Goal: Task Accomplishment & Management: Manage account settings

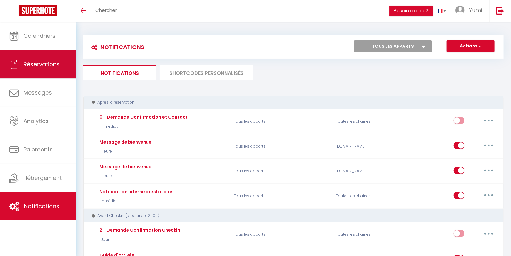
click at [48, 60] on span "Réservations" at bounding box center [41, 64] width 36 height 8
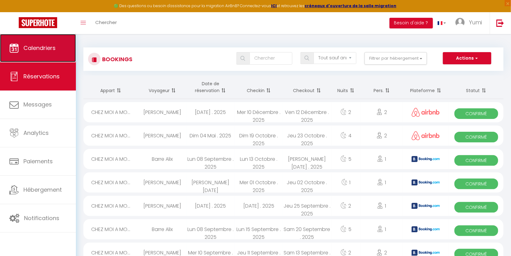
click at [57, 44] on link "Calendriers" at bounding box center [38, 48] width 76 height 28
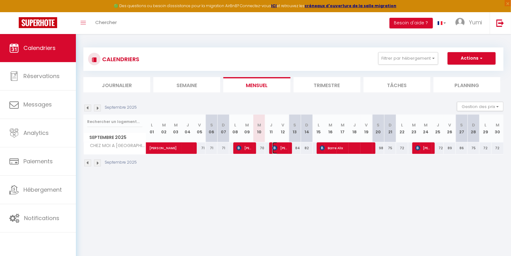
click at [273, 147] on img at bounding box center [275, 148] width 5 height 5
select select "OK"
select select "KO"
select select "0"
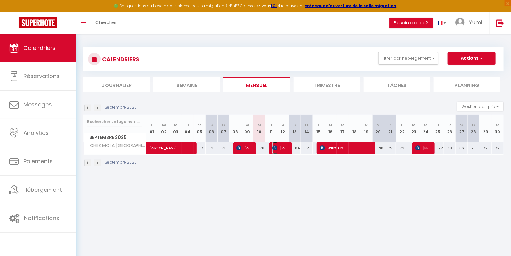
select select "1"
select select
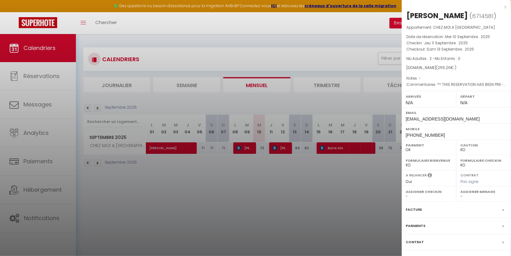
click at [281, 166] on div at bounding box center [255, 128] width 511 height 256
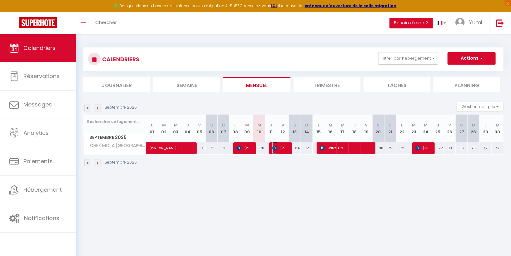
click at [279, 146] on span "[PERSON_NAME]" at bounding box center [281, 148] width 16 height 12
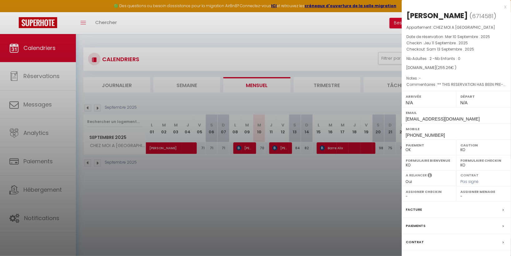
click at [272, 175] on div at bounding box center [255, 128] width 511 height 256
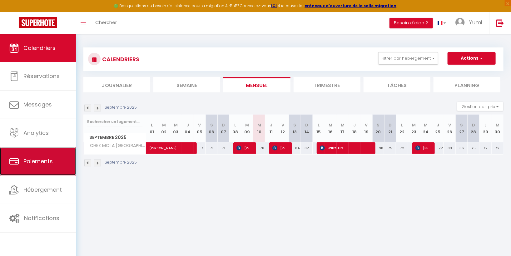
click at [43, 162] on span "Paiements" at bounding box center [37, 162] width 29 height 8
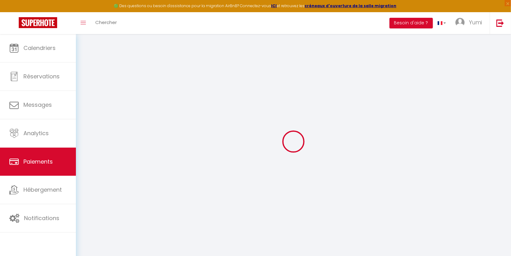
select select "2"
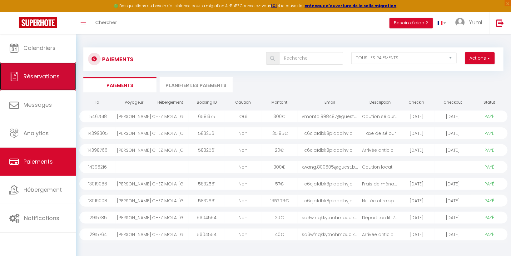
click at [55, 76] on span "Réservations" at bounding box center [41, 77] width 36 height 8
select select "not_cancelled"
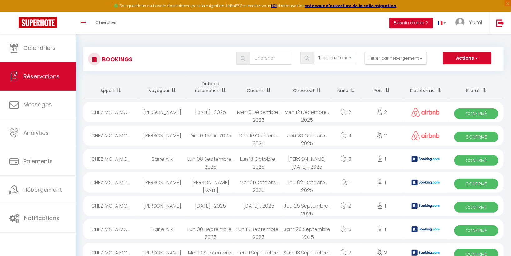
click at [475, 251] on span "Confirmé" at bounding box center [477, 254] width 44 height 11
select select "OK"
select select "KO"
select select "0"
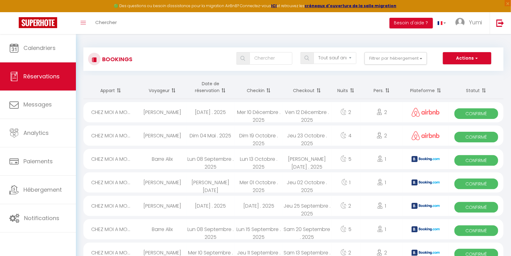
select select "1"
select select
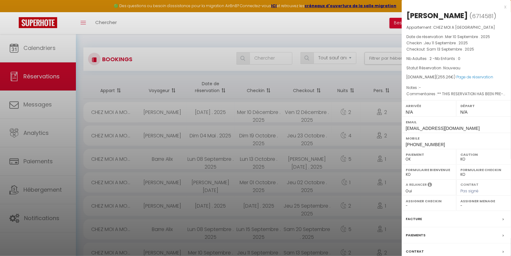
click at [475, 231] on div "Paiements" at bounding box center [456, 236] width 109 height 16
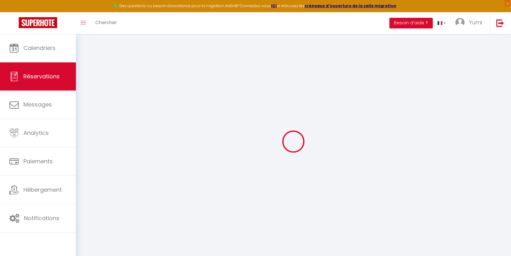
select select
checkbox input "false"
select select
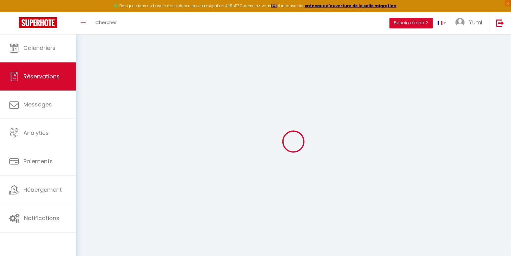
checkbox input "false"
type textarea "** THIS RESERVATION HAS BEEN PRE-PAID ** BOOKING NOTE : Payment charge is EUR 3…"
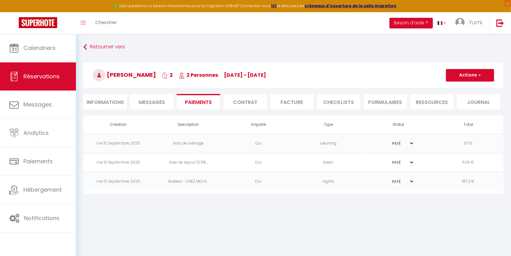
click at [408, 228] on body "🟢 Des questions ou besoin d'assistance pour la migration AirBnB? Connectez-vous…" at bounding box center [255, 162] width 511 height 256
click at [471, 75] on button "Actions" at bounding box center [470, 75] width 48 height 13
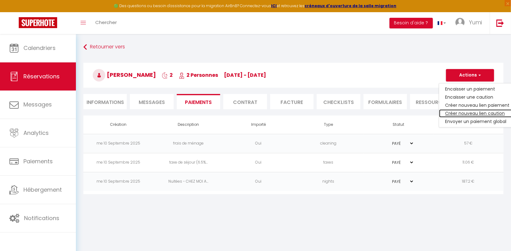
click at [471, 114] on link "Créer nouveau lien caution" at bounding box center [478, 113] width 77 height 8
select select "nights"
type input "[EMAIL_ADDRESS][DOMAIN_NAME]"
select select "13753"
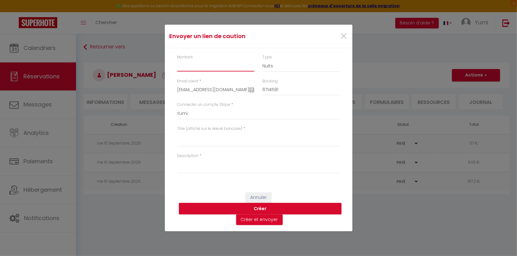
click at [200, 68] on input "Montant" at bounding box center [215, 65] width 77 height 11
type input "300"
click at [275, 67] on select "Nuits Frais de ménage Taxe de séjour [GEOGRAPHIC_DATA]" at bounding box center [301, 66] width 77 height 12
select select "other"
click at [263, 60] on select "Nuits Frais de ménage Taxe de séjour [GEOGRAPHIC_DATA]" at bounding box center [301, 66] width 77 height 12
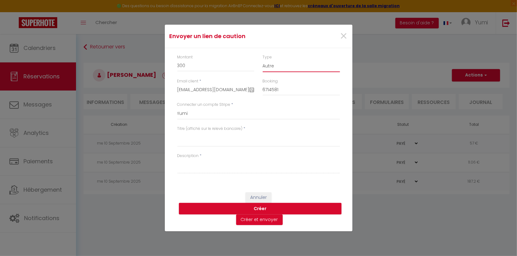
click at [284, 64] on select "Nuits Frais de ménage Taxe de séjour [GEOGRAPHIC_DATA]" at bounding box center [301, 66] width 77 height 12
click at [359, 58] on div "Envoyer un lien de caution × Montant 300 Type Nuits Frais de ménage Taxe de séj…" at bounding box center [258, 128] width 517 height 256
click at [198, 139] on textarea "Titre (affiché sur le relevé bancaire)" at bounding box center [258, 139] width 163 height 15
type textarea "Séjour [DATE] - [DATE]"
click at [190, 168] on textarea "Description" at bounding box center [258, 166] width 163 height 15
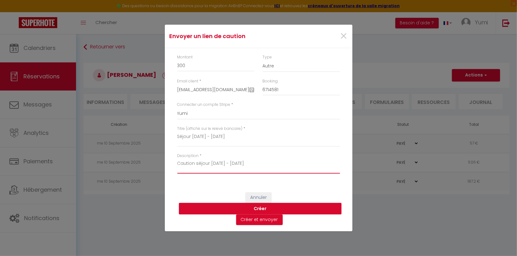
type textarea "Caution séjour [DATE] - [DATE]"
click at [267, 206] on button "Créer" at bounding box center [260, 209] width 163 height 12
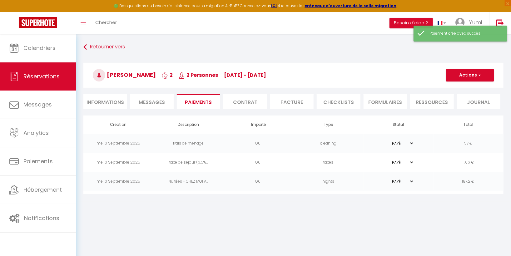
select select "0"
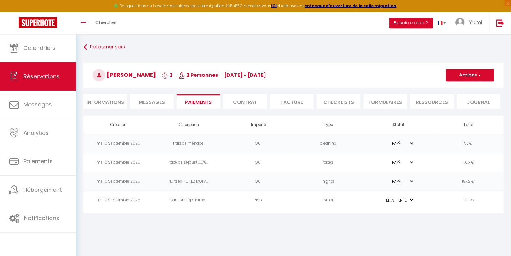
click at [200, 199] on td "Caution séjour 11 se..." at bounding box center [189, 200] width 70 height 19
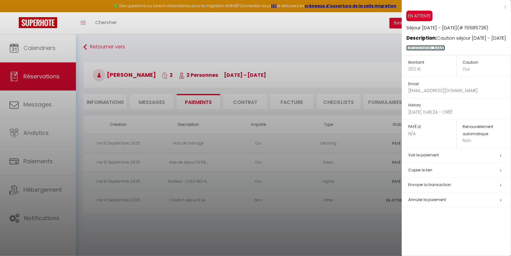
click at [446, 48] on link "[URL][DOMAIN_NAME]" at bounding box center [426, 47] width 39 height 5
click at [468, 199] on h5 "Annuler le paiement" at bounding box center [460, 200] width 103 height 7
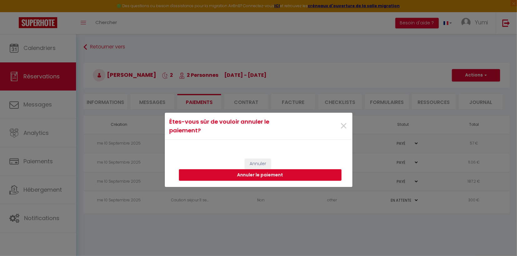
click at [328, 171] on button "Annuler le paiement" at bounding box center [260, 175] width 163 height 12
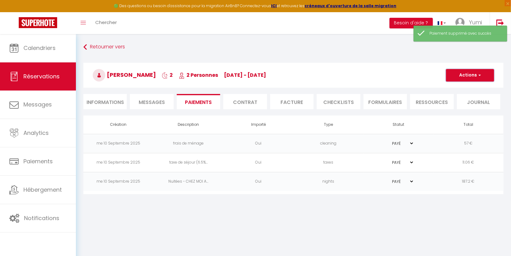
click at [458, 75] on button "Actions" at bounding box center [470, 75] width 48 height 13
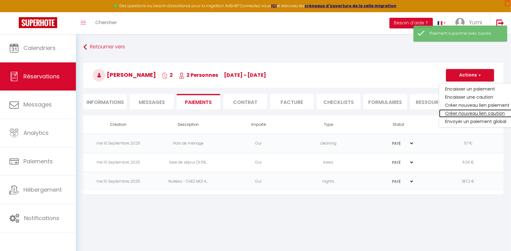
click at [458, 113] on link "Créer nouveau lien caution" at bounding box center [478, 113] width 77 height 8
select select "nights"
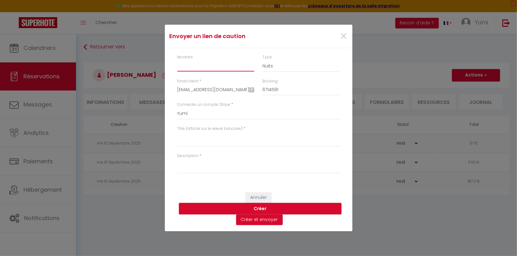
click at [196, 66] on input "Montant" at bounding box center [215, 65] width 77 height 11
type input "300"
click at [282, 65] on select "Nuits Frais de ménage Taxe de séjour [GEOGRAPHIC_DATA]" at bounding box center [301, 66] width 77 height 12
select select "other"
click at [263, 60] on select "Nuits Frais de ménage Taxe de séjour [GEOGRAPHIC_DATA]" at bounding box center [301, 66] width 77 height 12
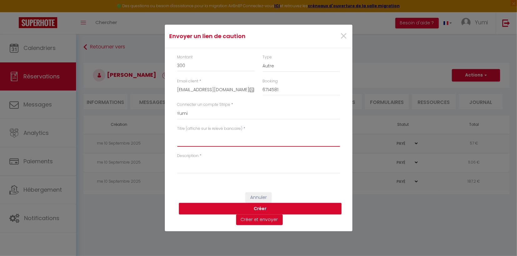
click at [197, 141] on textarea "Titre (affiché sur le relevé bancaire)" at bounding box center [258, 139] width 163 height 15
type textarea "séjour [DATE] - [DATE]"
click at [199, 166] on textarea "Description" at bounding box center [258, 166] width 163 height 15
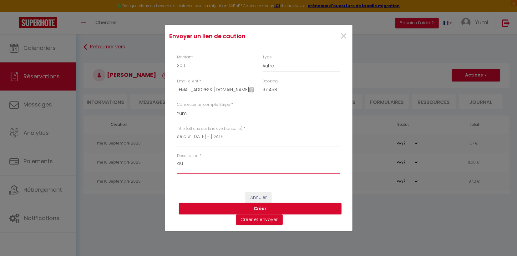
type textarea "a"
type textarea "Caution séjour [DATE] - [DATE]"
click at [255, 222] on button "Créer et envoyer" at bounding box center [259, 220] width 47 height 11
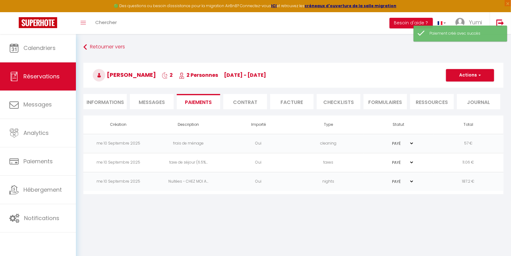
select select "0"
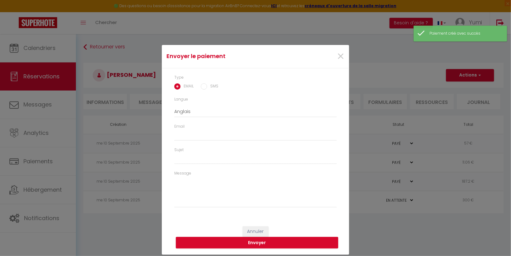
select select "fr"
type input "[EMAIL_ADDRESS][DOMAIN_NAME]"
type input "Demande de dépôt"
type textarea "Bonjour, Nous vous invitons à cliquer sur le lien ci-dessous pour effectuer le …"
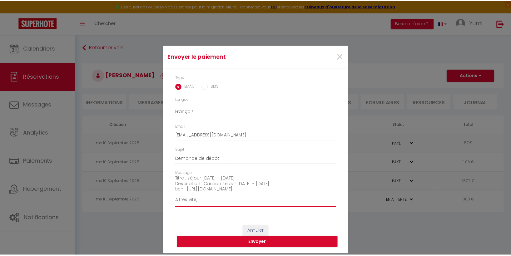
scroll to position [43, 0]
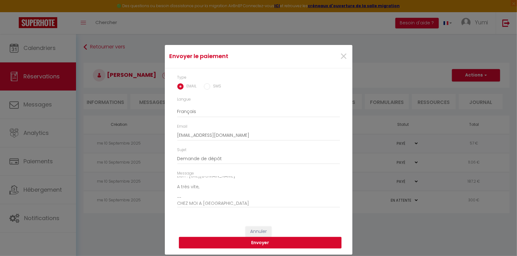
click at [283, 244] on button "Envoyer" at bounding box center [260, 243] width 163 height 12
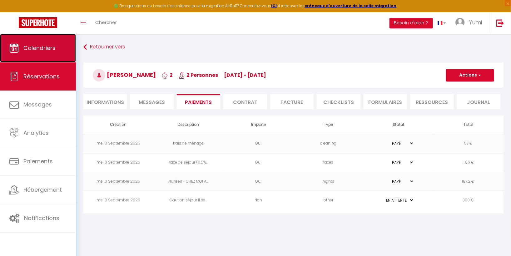
click at [48, 47] on span "Calendriers" at bounding box center [39, 48] width 32 height 8
